Goal: Task Accomplishment & Management: Complete application form

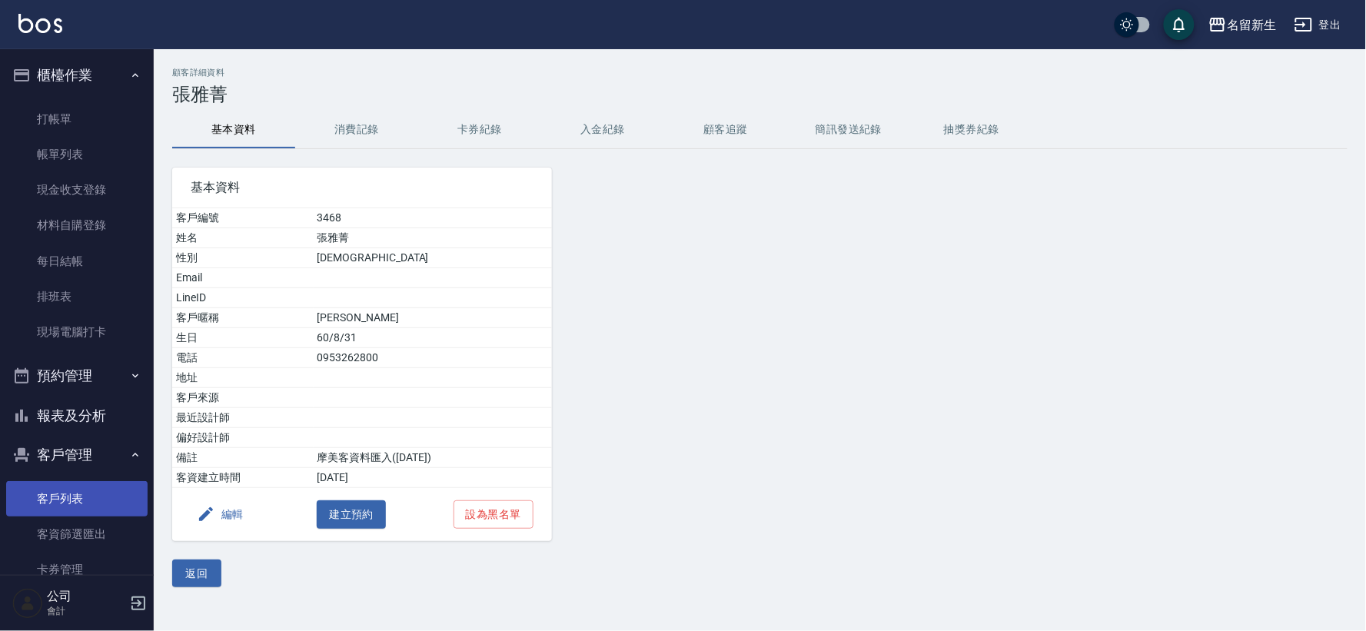
click at [89, 497] on link "客戶列表" at bounding box center [76, 498] width 141 height 35
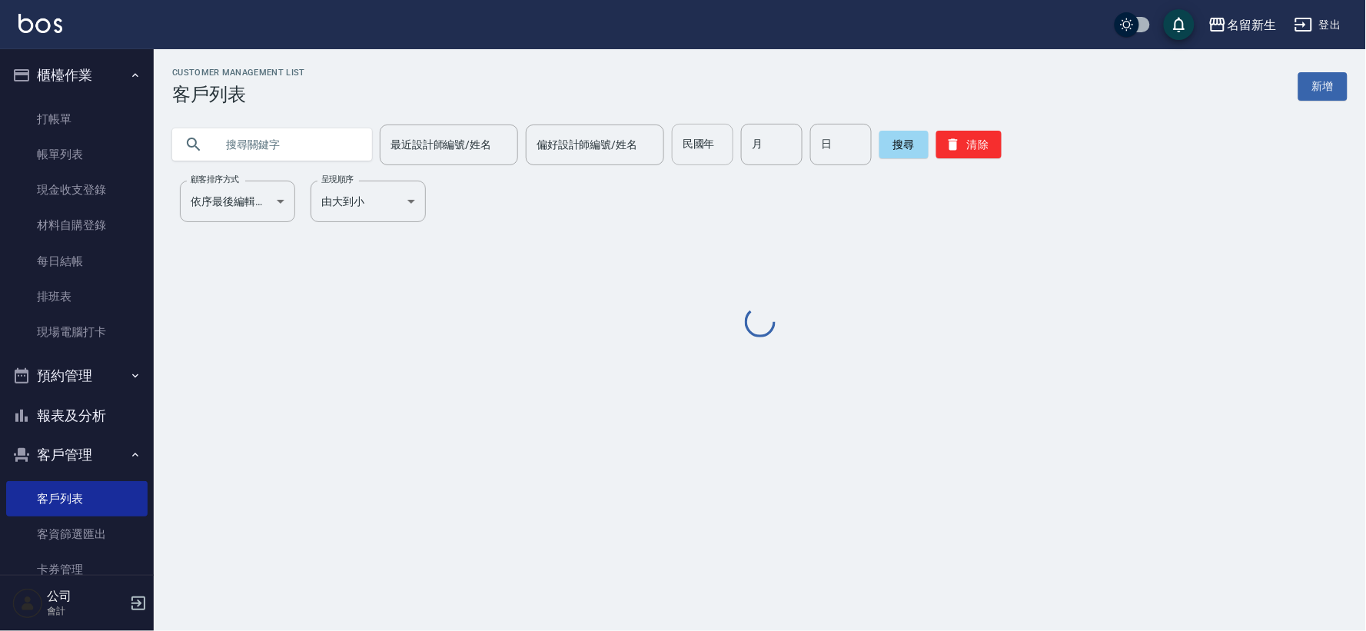
click at [706, 145] on div "民國年 民國年" at bounding box center [702, 145] width 61 height 42
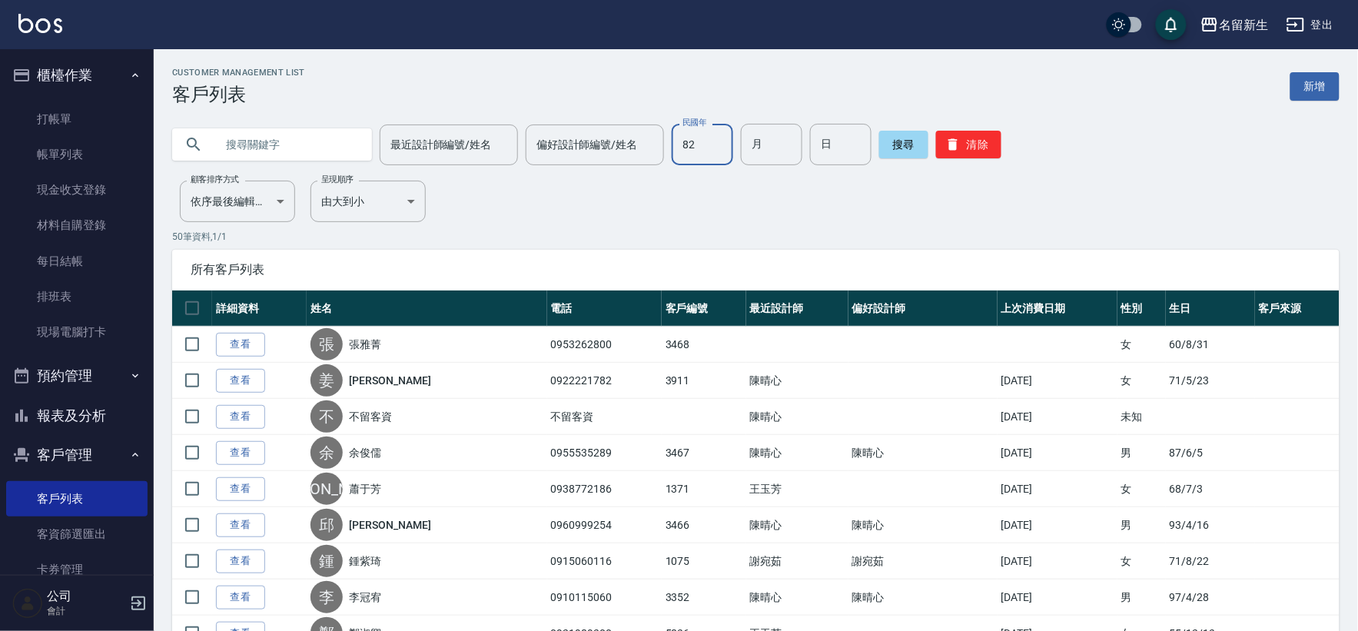
type input "82"
type input "10"
type input "30"
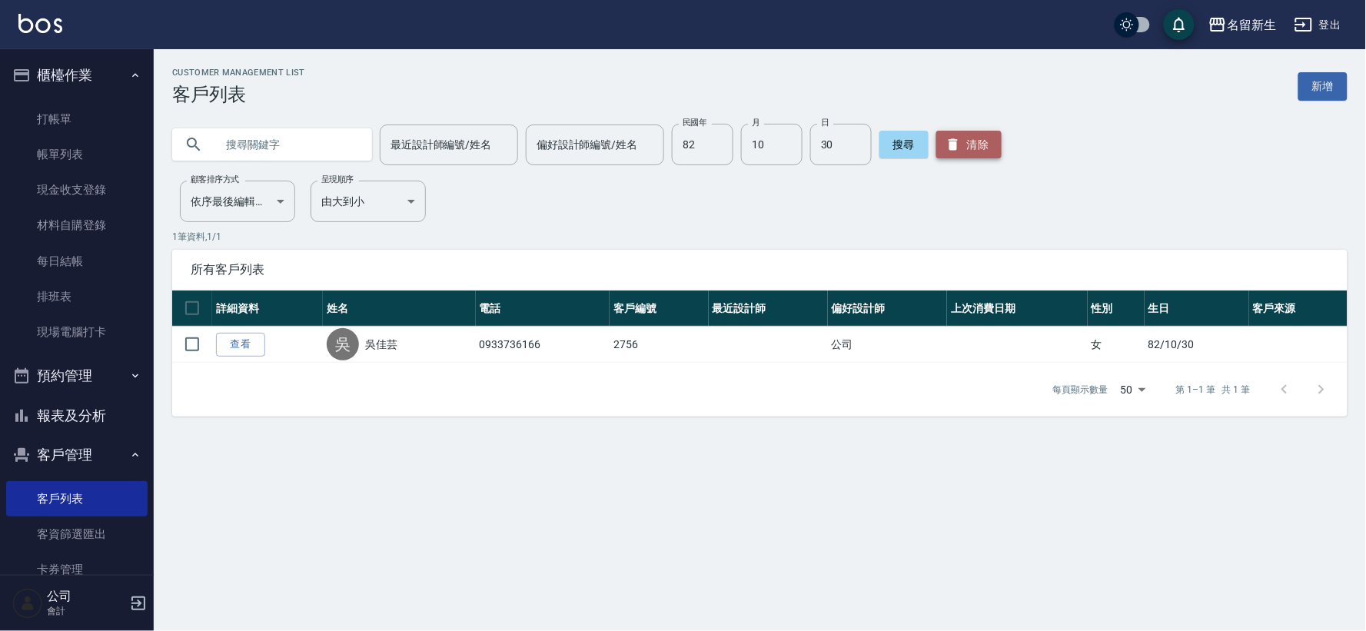
click at [945, 139] on icon "button" at bounding box center [952, 144] width 15 height 15
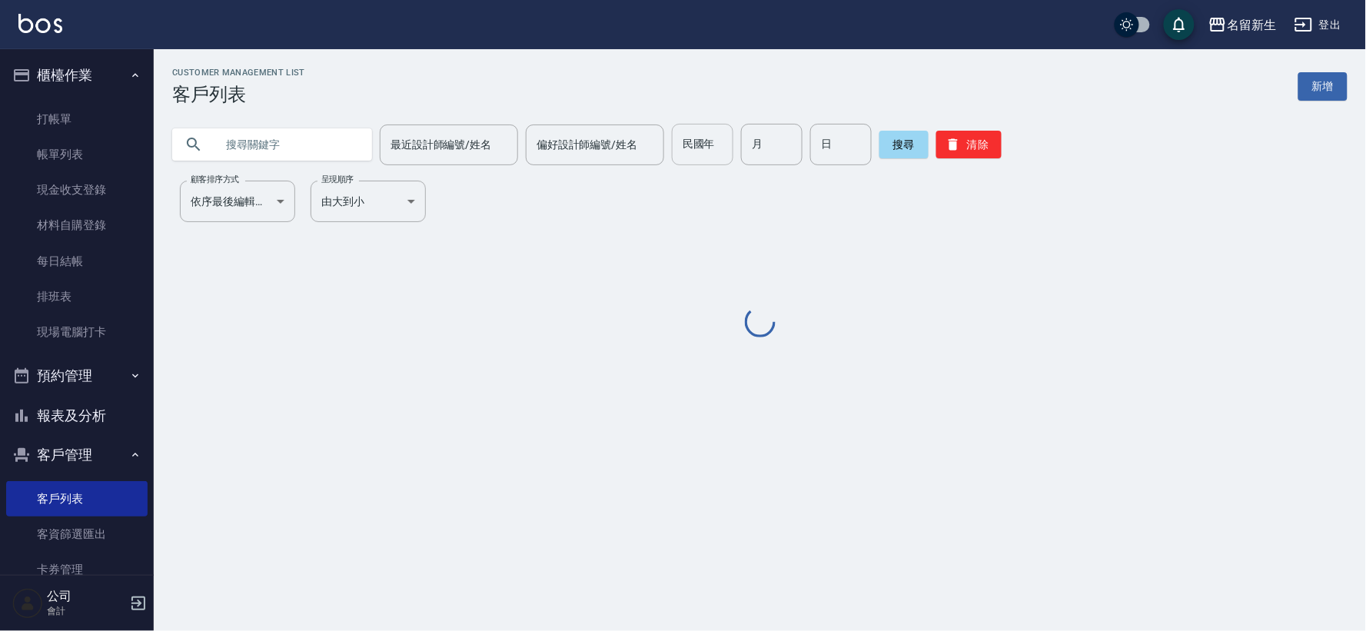
click at [674, 145] on input "民國年" at bounding box center [702, 145] width 61 height 42
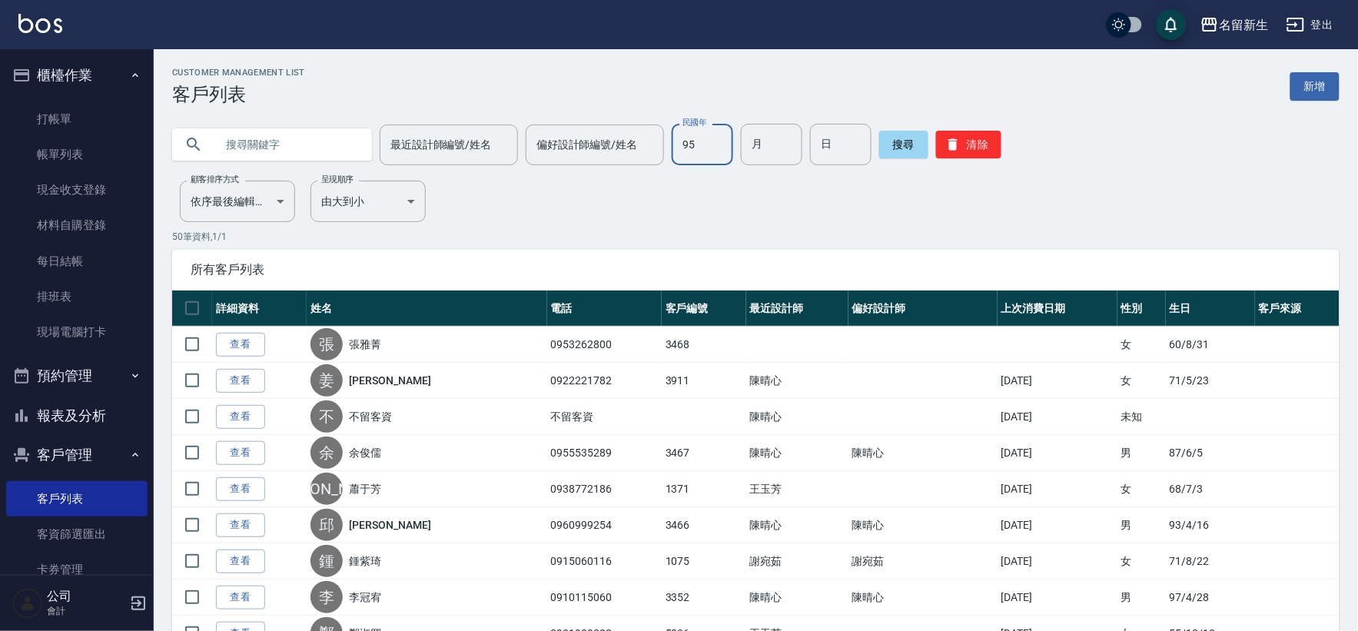
type input "95"
type input "12"
type input "16"
